Goal: Task Accomplishment & Management: Manage account settings

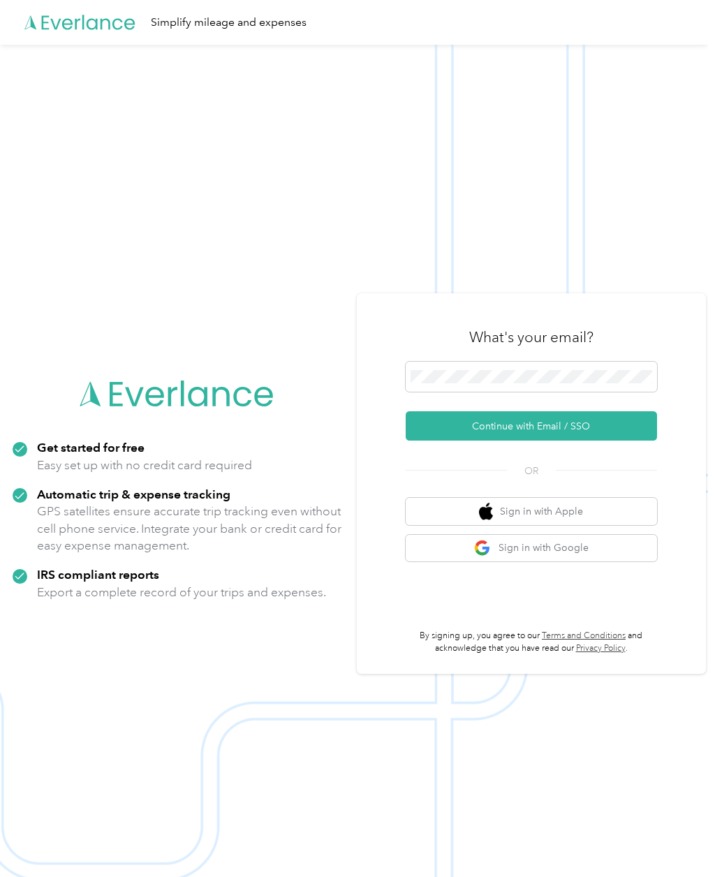
click at [558, 440] on button "Continue with Email / SSO" at bounding box center [530, 425] width 251 height 29
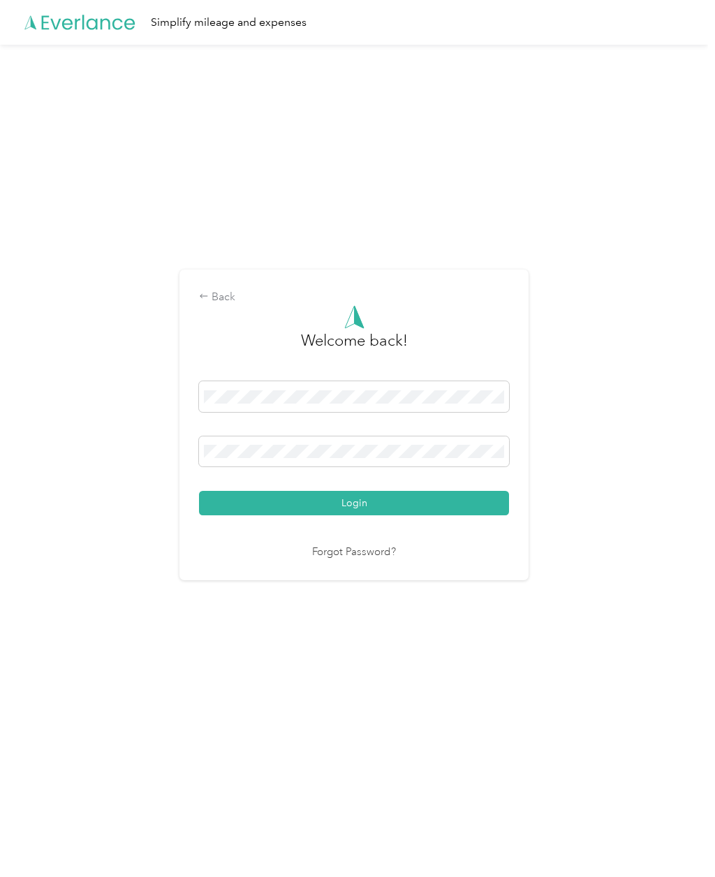
click at [357, 515] on button "Login" at bounding box center [354, 503] width 310 height 24
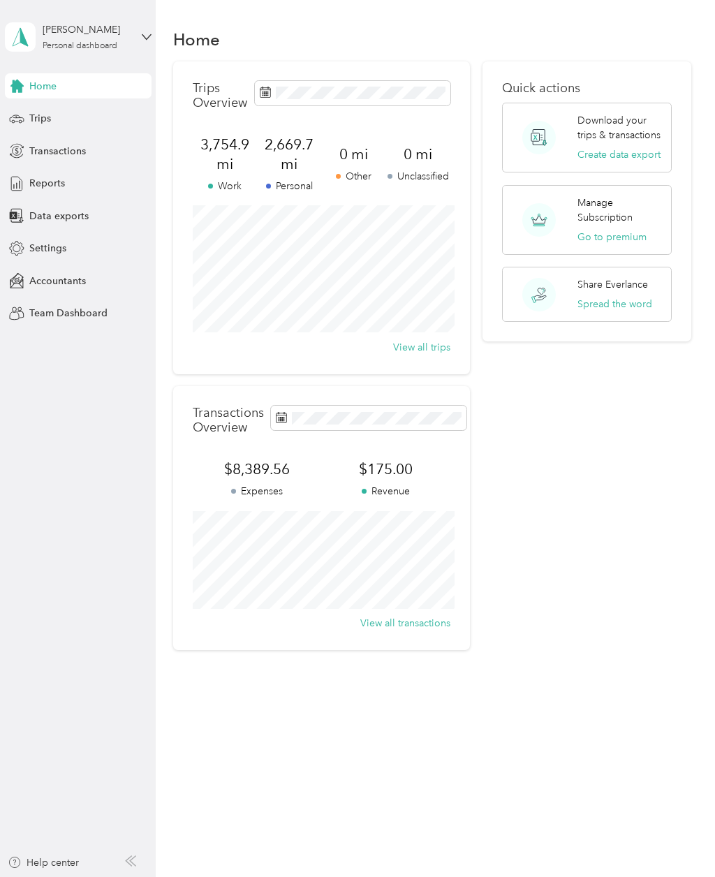
click at [65, 151] on span "Transactions" at bounding box center [57, 151] width 57 height 15
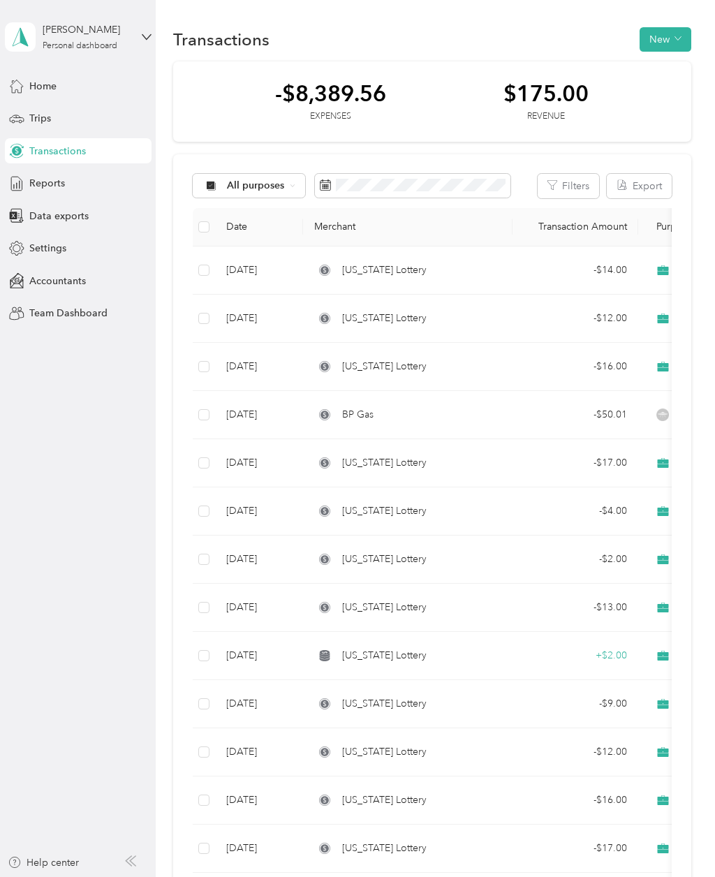
click at [678, 45] on button "New" at bounding box center [665, 39] width 52 height 24
click at [656, 72] on span "Expense" at bounding box center [669, 66] width 38 height 15
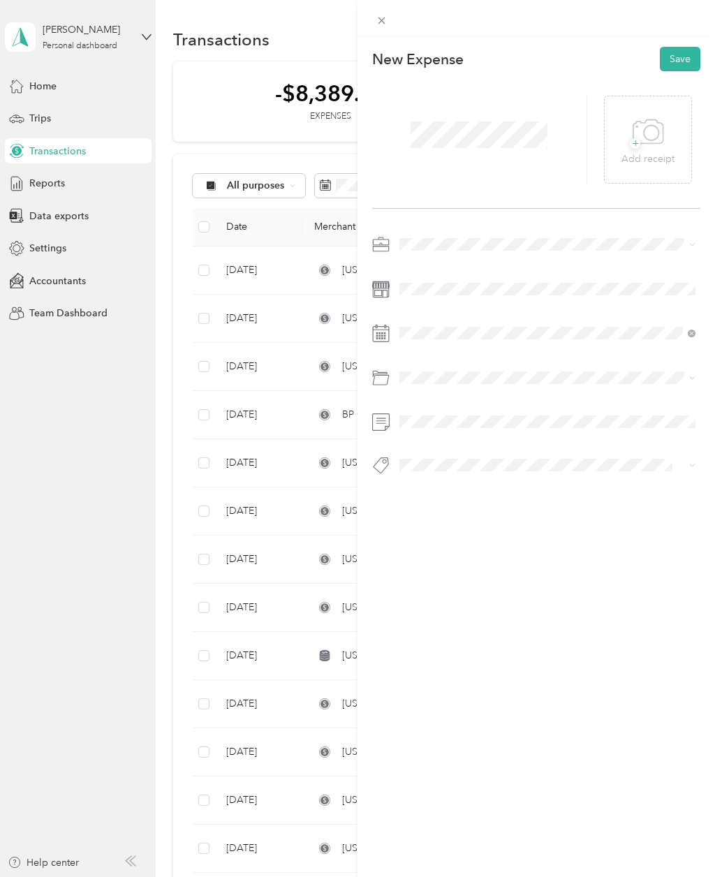
click at [649, 134] on icon at bounding box center [647, 132] width 31 height 38
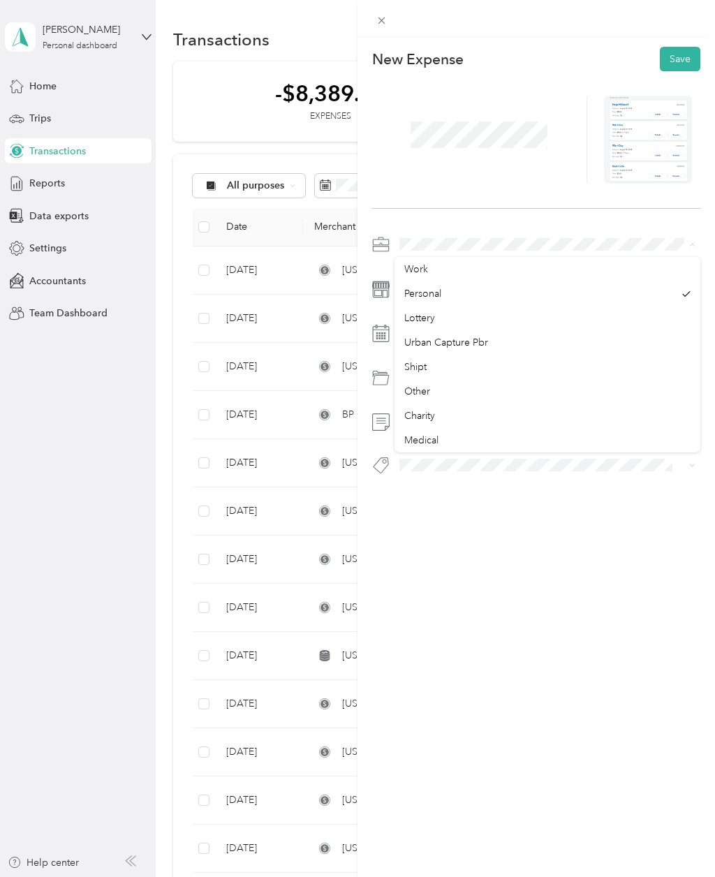
click at [432, 325] on div "Lottery" at bounding box center [547, 318] width 286 height 15
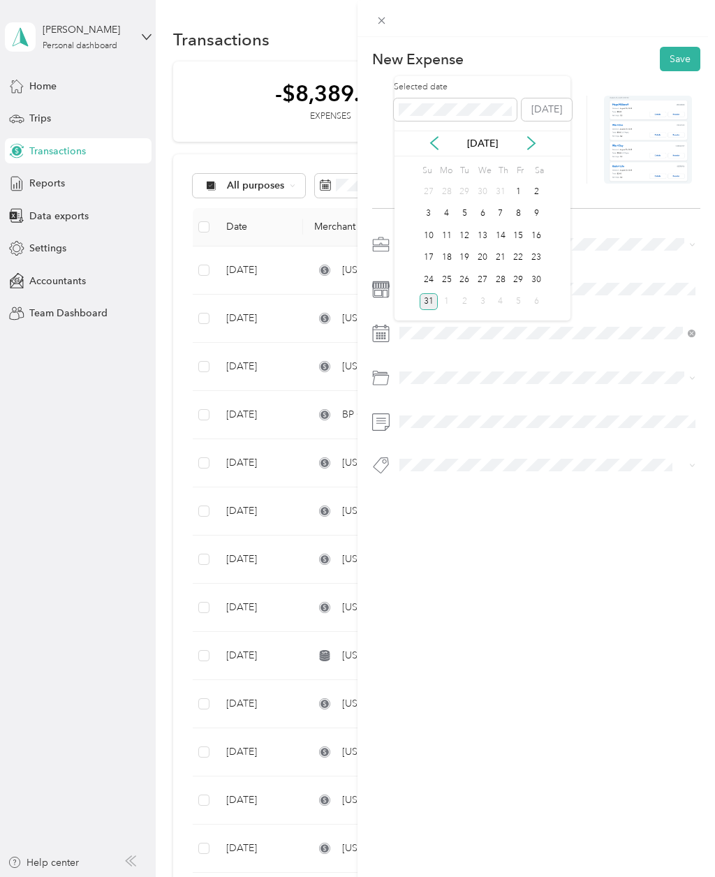
click at [520, 281] on div "29" at bounding box center [518, 279] width 18 height 17
click at [683, 57] on button "Save" at bounding box center [680, 59] width 40 height 24
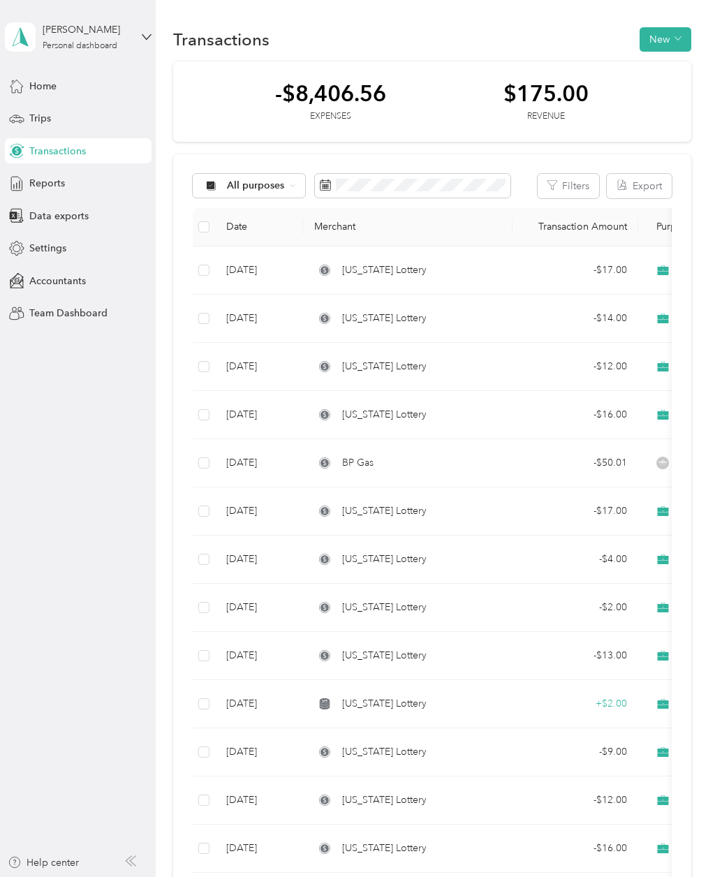
click at [679, 46] on button "New" at bounding box center [665, 39] width 52 height 24
click at [667, 71] on span "Expense" at bounding box center [669, 66] width 38 height 15
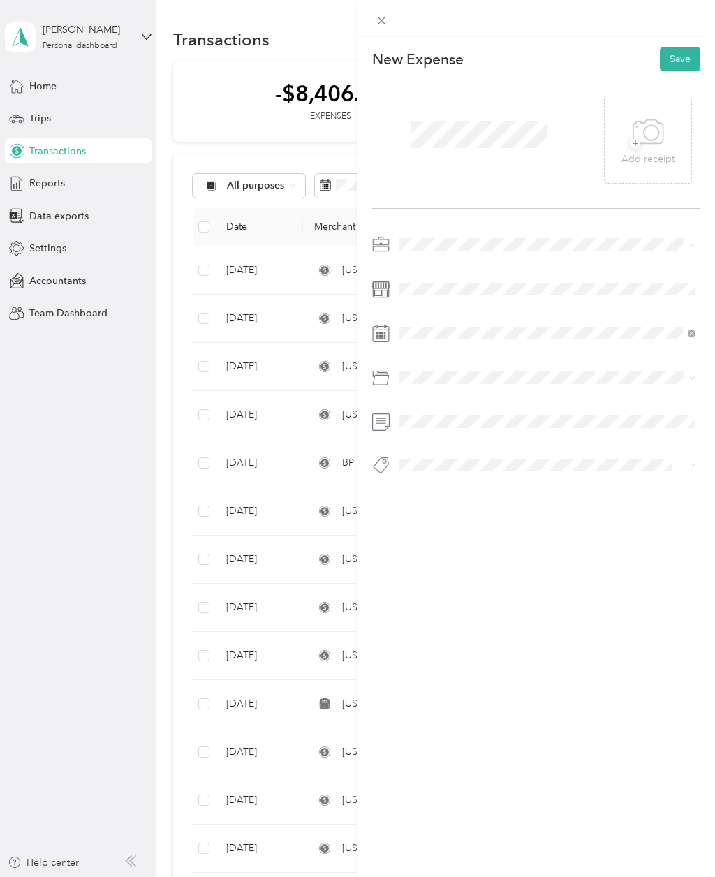
click at [641, 140] on icon at bounding box center [647, 132] width 31 height 38
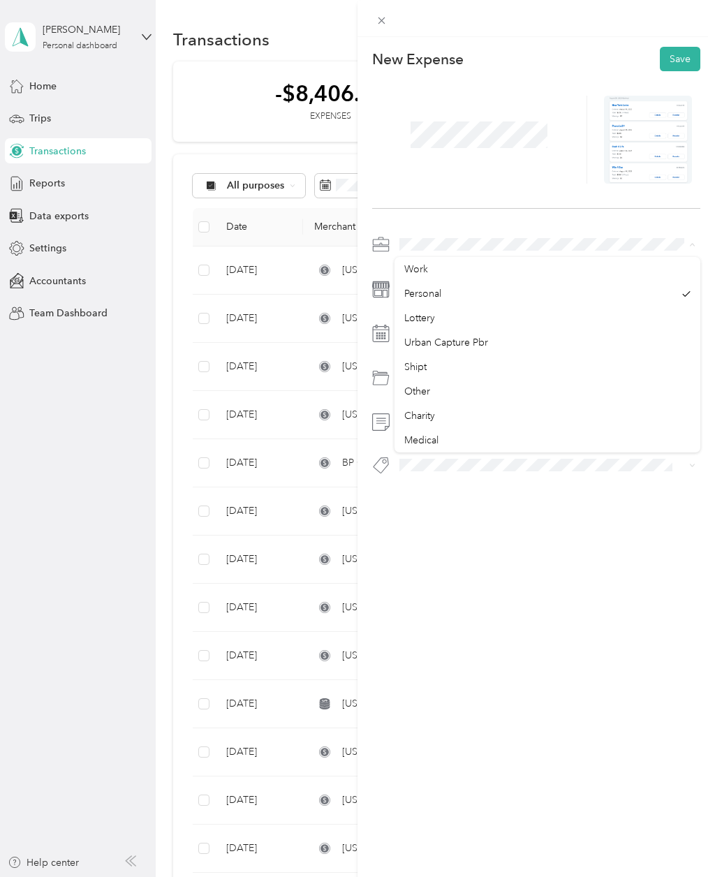
click at [436, 326] on li "Lottery" at bounding box center [547, 318] width 306 height 24
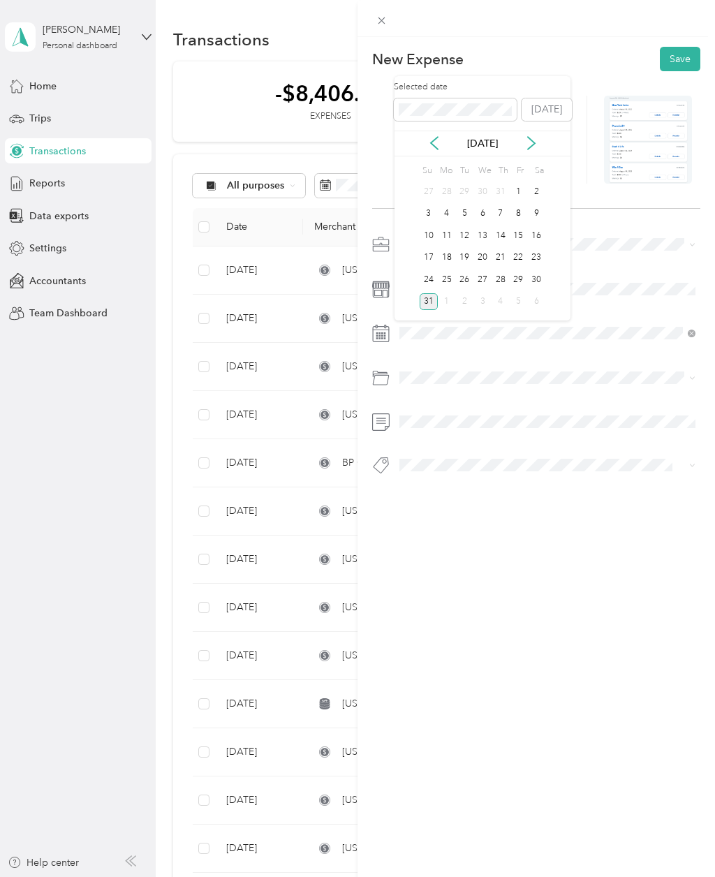
click at [540, 280] on div "30" at bounding box center [536, 279] width 18 height 17
click at [678, 55] on button "Save" at bounding box center [680, 59] width 40 height 24
